Goal: Task Accomplishment & Management: Complete application form

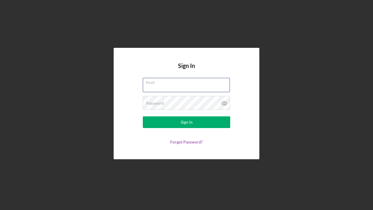
type input "[EMAIL_ADDRESS][DOMAIN_NAME]"
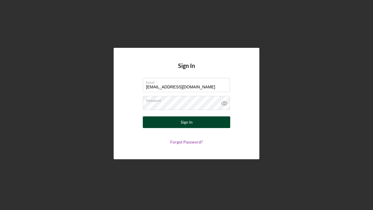
click at [171, 124] on button "Sign In" at bounding box center [186, 122] width 87 height 12
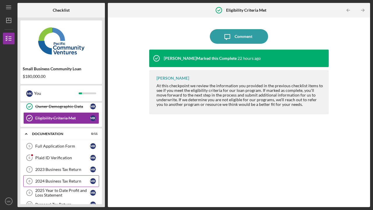
scroll to position [49, 0]
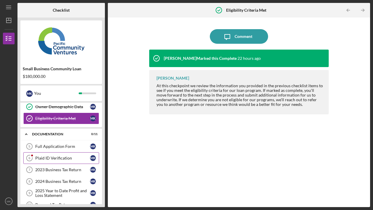
click at [45, 157] on div "Plaid ID Verification" at bounding box center [62, 158] width 55 height 5
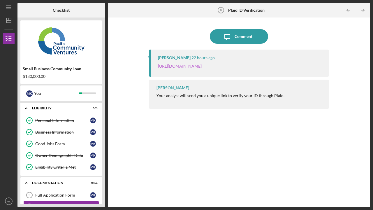
click at [202, 68] on link "[URL][DOMAIN_NAME]" at bounding box center [180, 66] width 44 height 5
